Goal: Task Accomplishment & Management: Complete application form

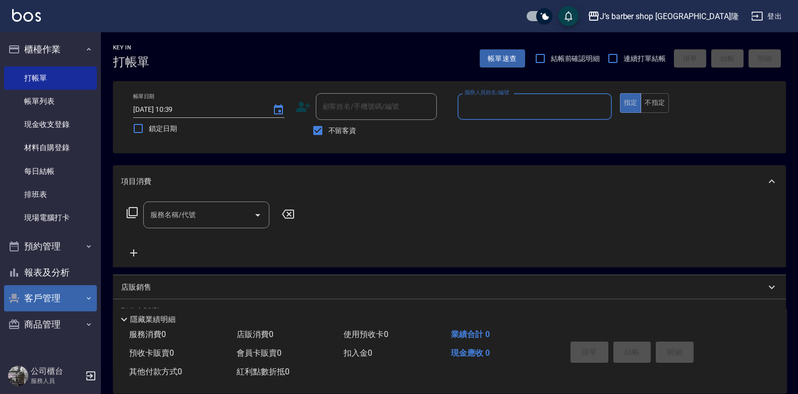
click at [58, 299] on button "客戶管理" at bounding box center [50, 298] width 93 height 26
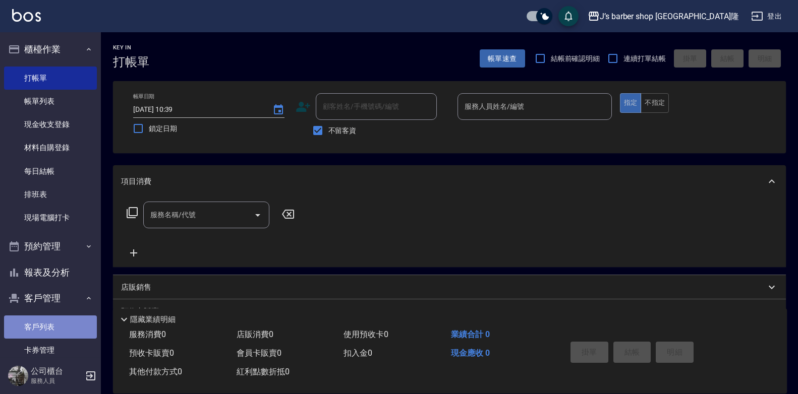
click at [62, 317] on link "客戶列表" at bounding box center [50, 327] width 93 height 23
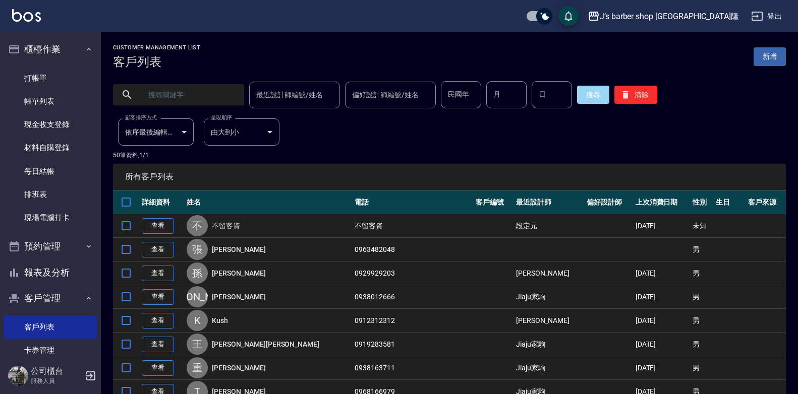
click at [765, 59] on link "新增" at bounding box center [769, 56] width 32 height 19
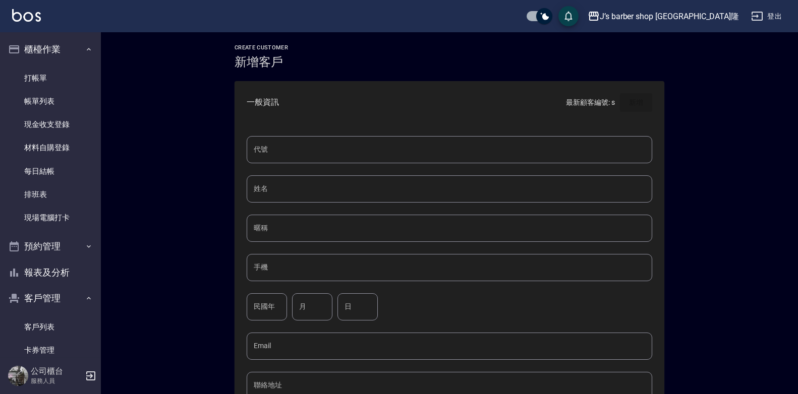
click at [366, 174] on div "代號 代號 姓名 姓名 暱稱 暱稱 手機 手機 民國年 民國年 月 月 日 日 Email Email 聯絡地址 聯絡地址 男 女 LINE ID LINE …" at bounding box center [449, 369] width 430 height 490
click at [368, 178] on input "姓名" at bounding box center [449, 188] width 405 height 27
type input "陳"
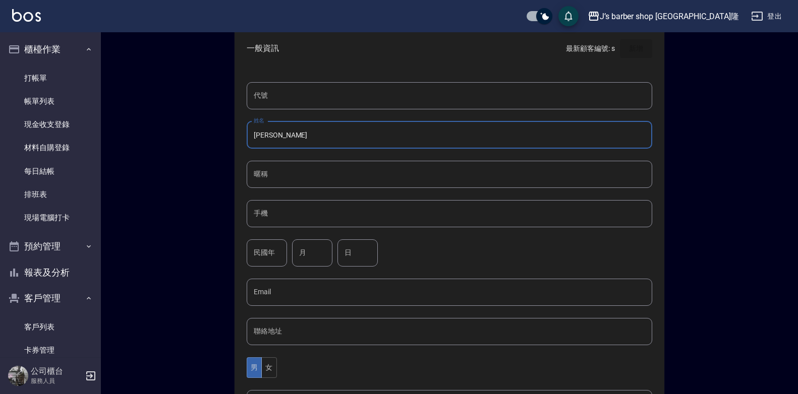
scroll to position [151, 0]
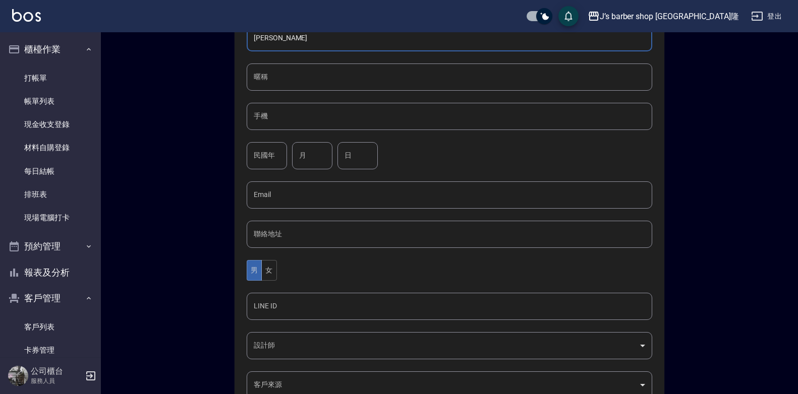
type input "[PERSON_NAME]"
click at [310, 114] on input "手機" at bounding box center [449, 116] width 405 height 27
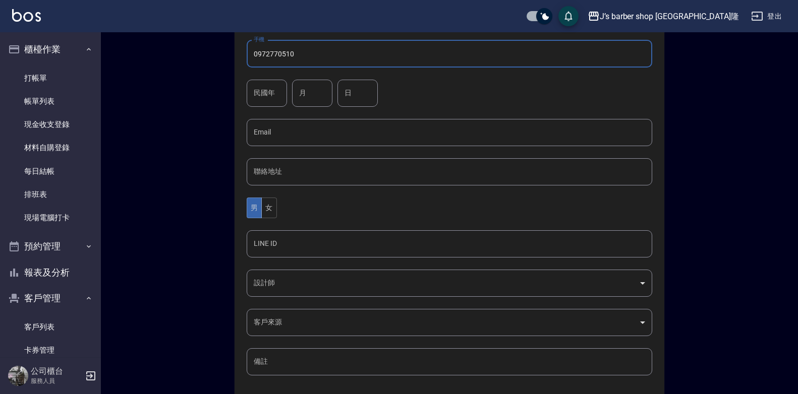
scroll to position [262, 0]
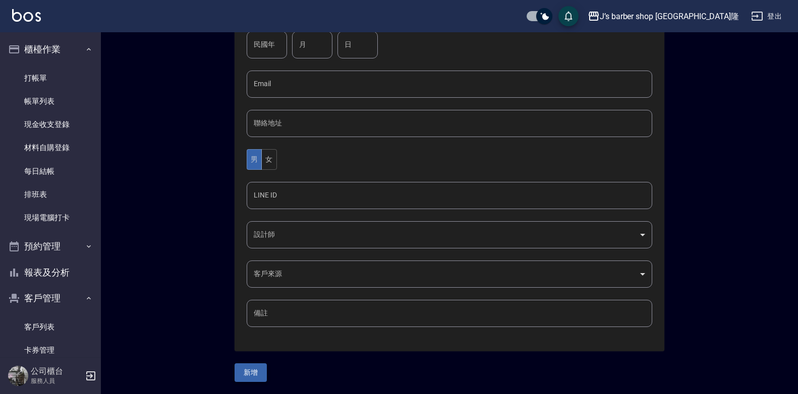
type input "0972770510"
click at [247, 379] on button "新增" at bounding box center [250, 372] width 32 height 19
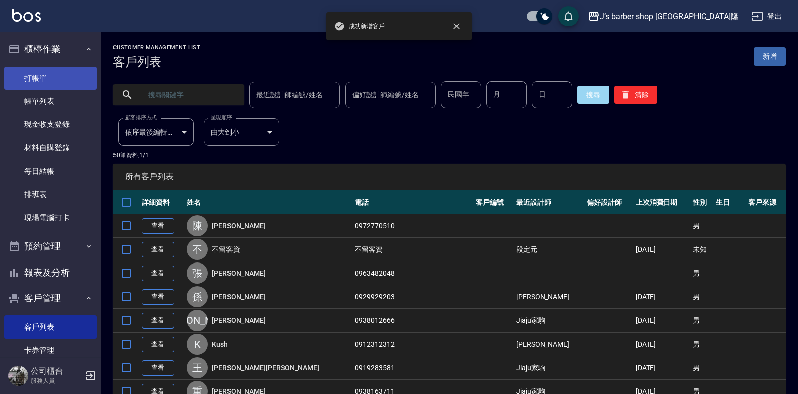
click at [63, 77] on link "打帳單" at bounding box center [50, 78] width 93 height 23
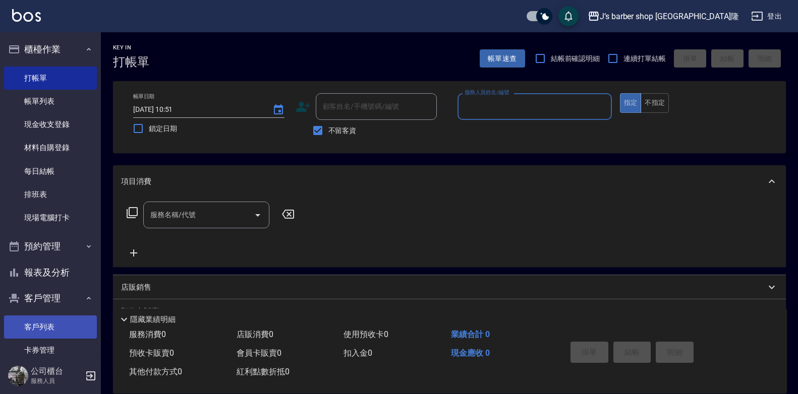
click at [57, 317] on link "客戶列表" at bounding box center [50, 327] width 93 height 23
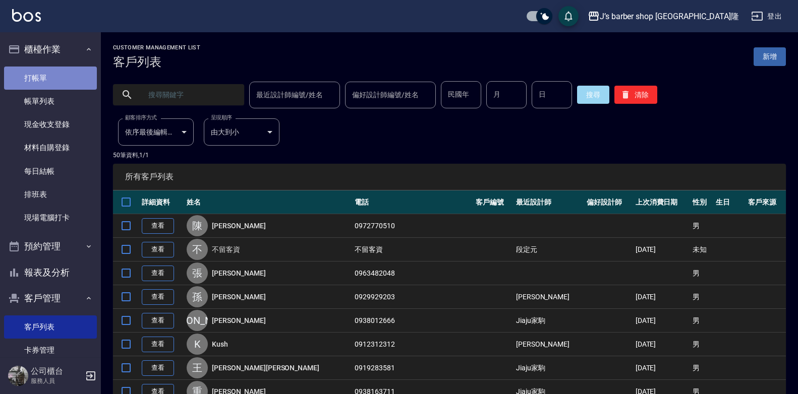
click at [71, 81] on link "打帳單" at bounding box center [50, 78] width 93 height 23
